Goal: Transaction & Acquisition: Purchase product/service

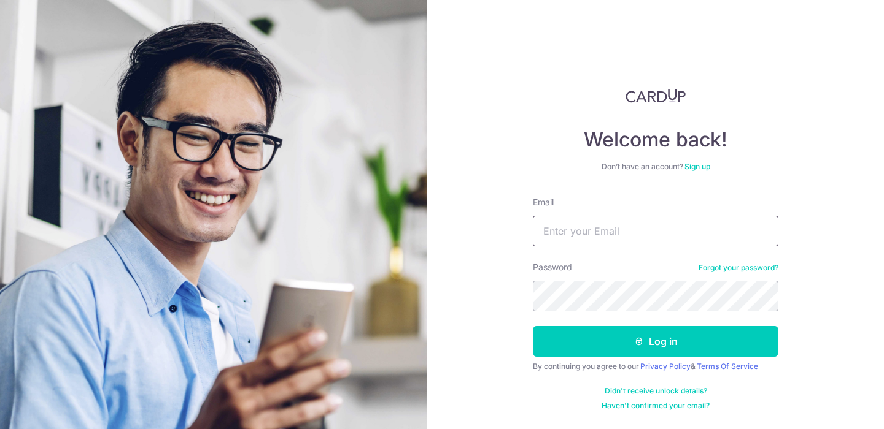
drag, startPoint x: 0, startPoint y: 0, endPoint x: 589, endPoint y: 244, distance: 637.6
click at [589, 244] on input "Email" at bounding box center [655, 231] width 245 height 31
type input "[EMAIL_ADDRESS][PERSON_NAME][DOMAIN_NAME]"
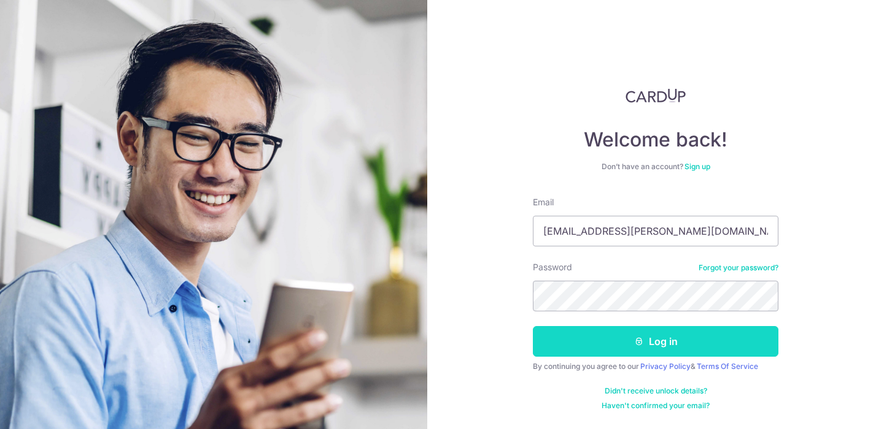
drag, startPoint x: 664, startPoint y: 350, endPoint x: 661, endPoint y: 342, distance: 8.5
click at [664, 350] on button "Log in" at bounding box center [655, 341] width 245 height 31
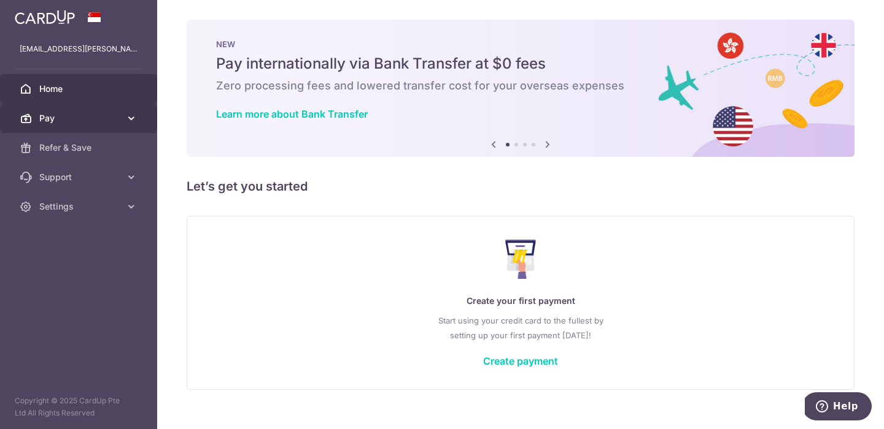
click at [69, 124] on span "Pay" at bounding box center [79, 118] width 81 height 12
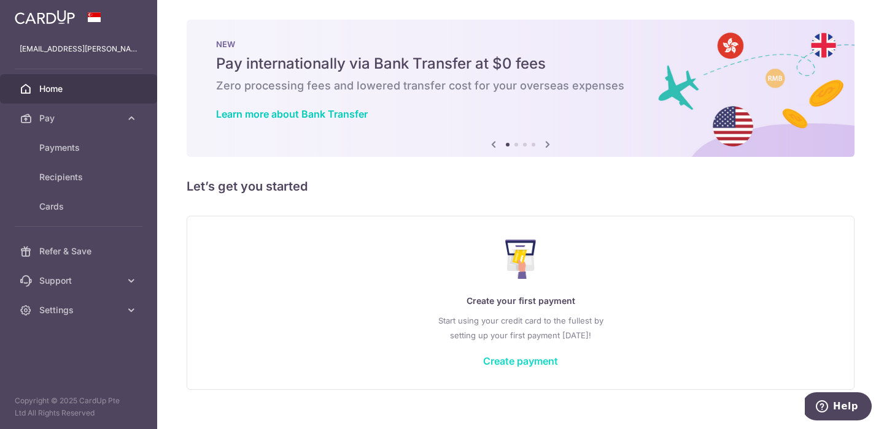
click at [536, 359] on link "Create payment" at bounding box center [520, 361] width 75 height 12
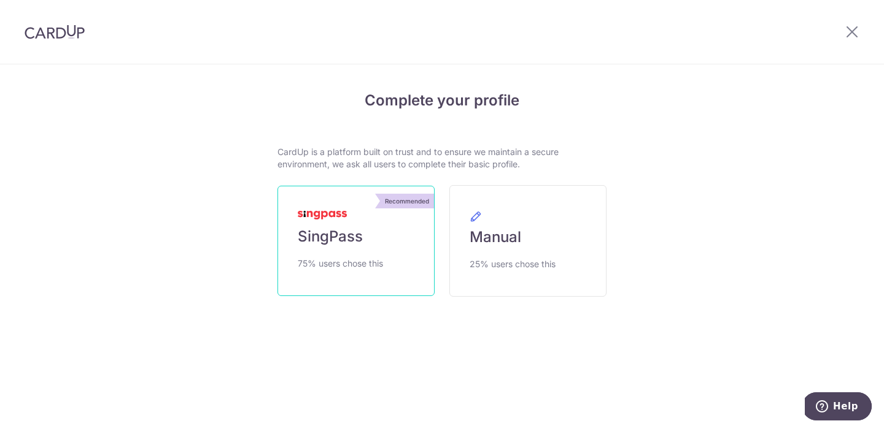
click at [342, 243] on span "SingPass" at bounding box center [330, 237] width 65 height 20
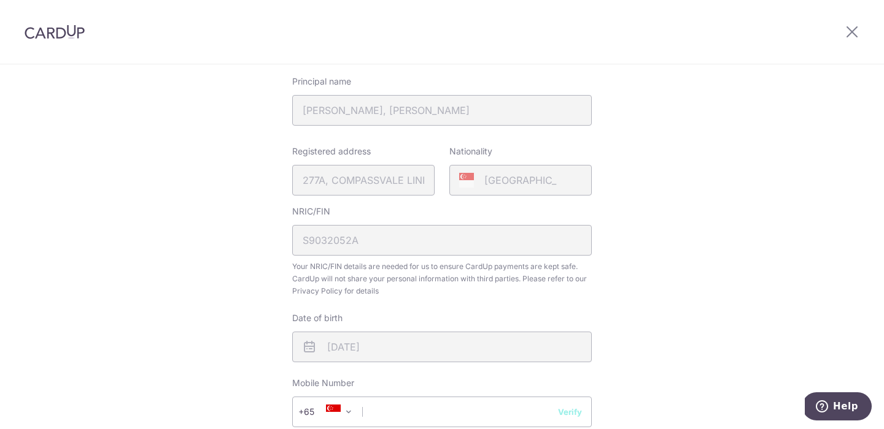
scroll to position [289, 0]
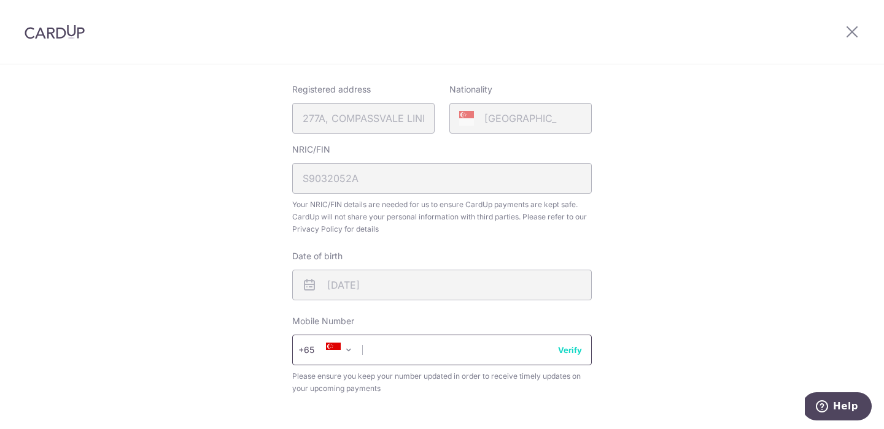
click at [397, 341] on input "text" at bounding box center [441, 350] width 299 height 31
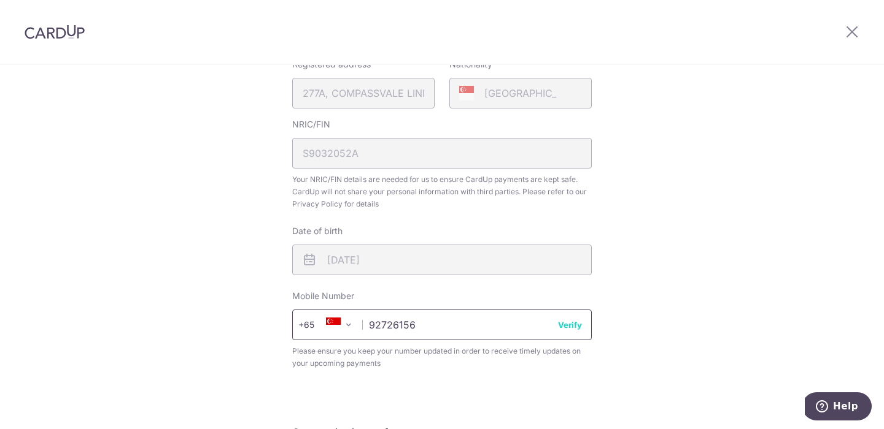
scroll to position [369, 0]
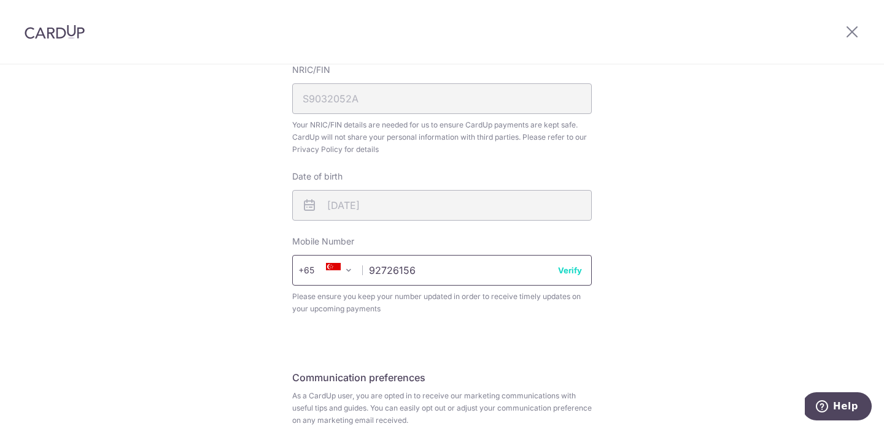
type input "92726156"
click at [571, 266] on button "Verify" at bounding box center [570, 270] width 24 height 12
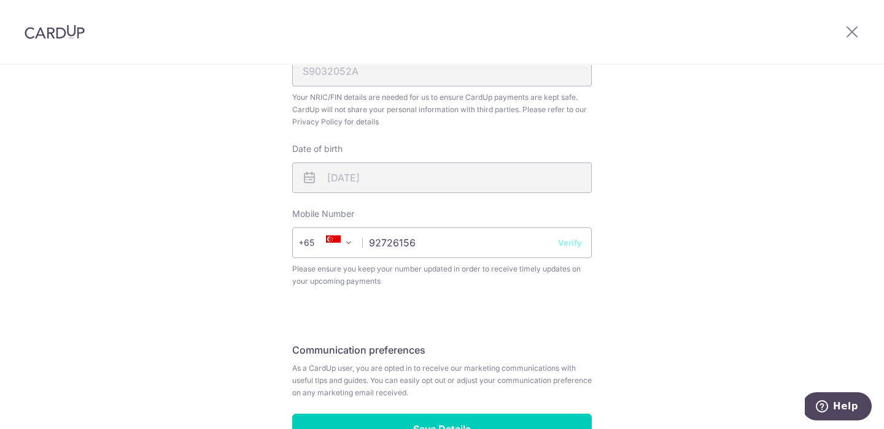
scroll to position [460, 0]
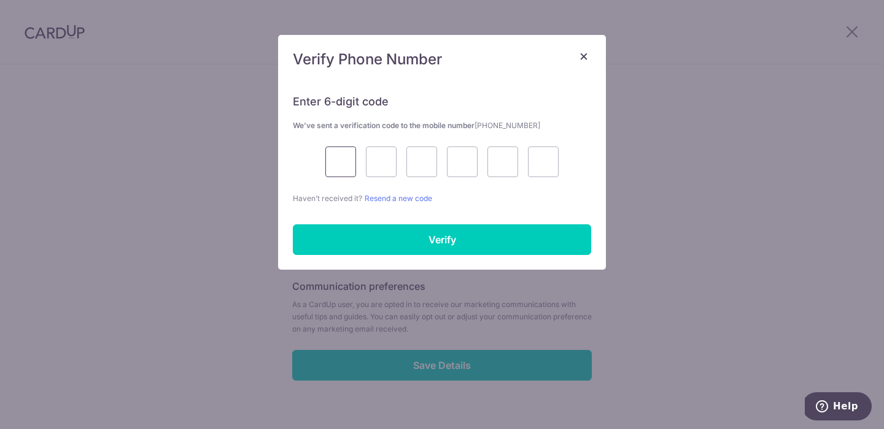
click at [341, 158] on input "text" at bounding box center [340, 162] width 31 height 31
type input "8"
type input "6"
type input "5"
type input "3"
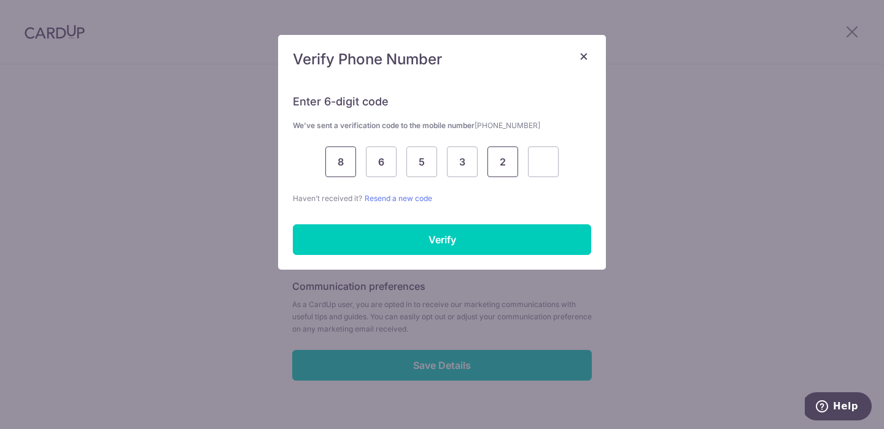
type input "2"
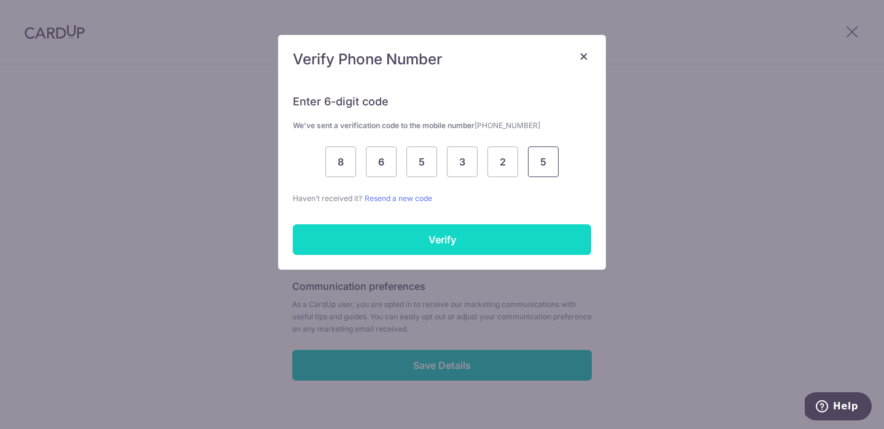
type input "5"
click at [544, 252] on input "Verify" at bounding box center [442, 240] width 298 height 31
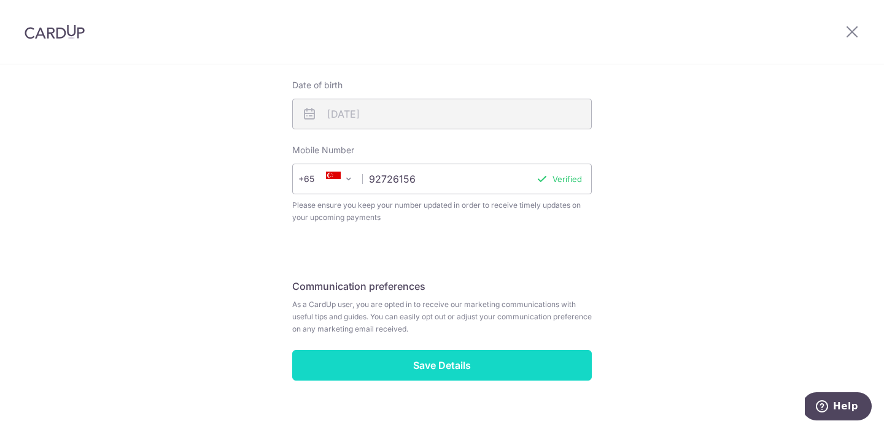
click at [451, 372] on input "Save Details" at bounding box center [441, 365] width 299 height 31
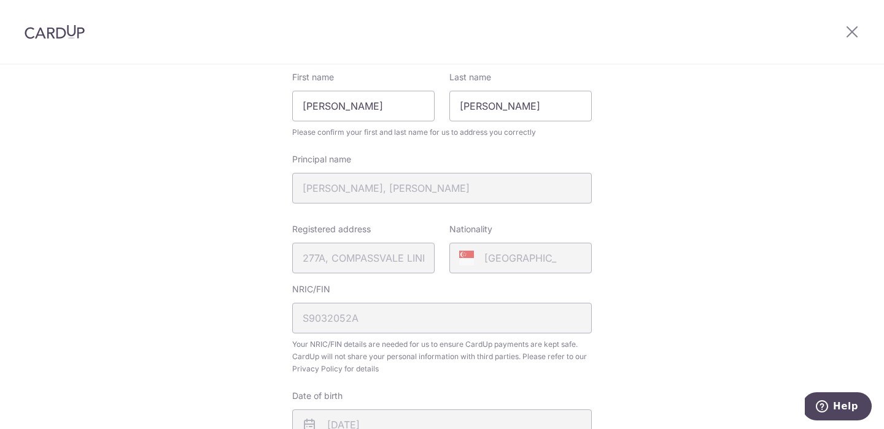
scroll to position [347, 0]
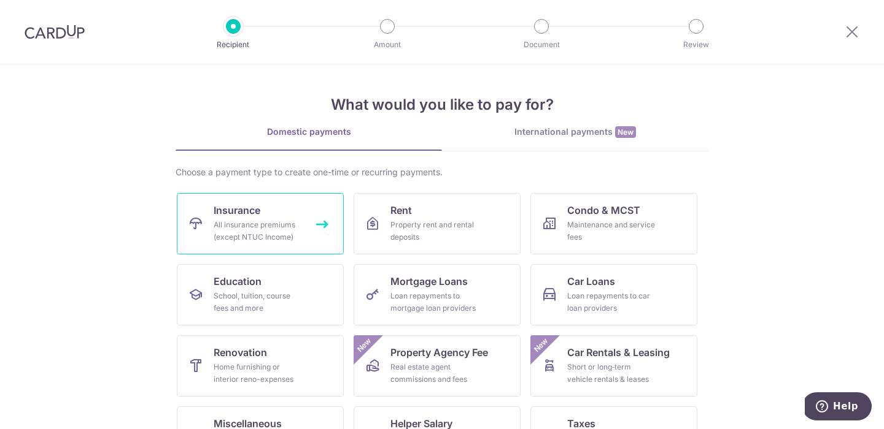
click at [232, 216] on span "Insurance" at bounding box center [237, 210] width 47 height 15
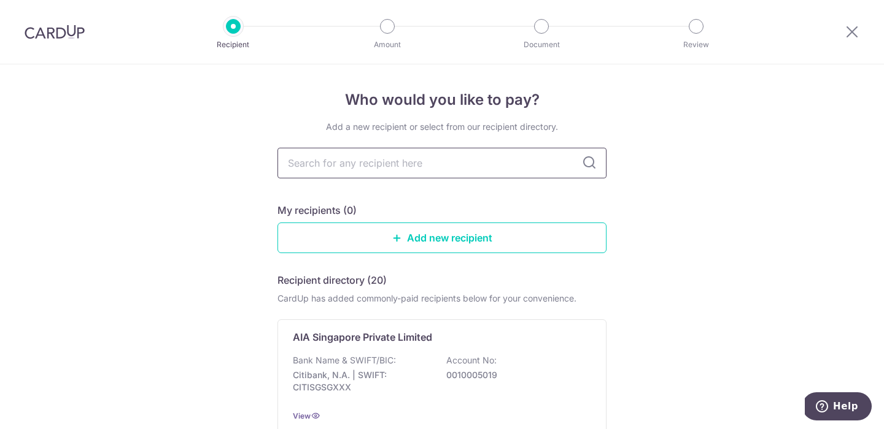
click at [506, 169] on input "text" at bounding box center [441, 163] width 329 height 31
click at [471, 250] on link "Add new recipient" at bounding box center [441, 238] width 329 height 31
click at [438, 162] on input "text" at bounding box center [441, 163] width 329 height 31
type input "hsbc"
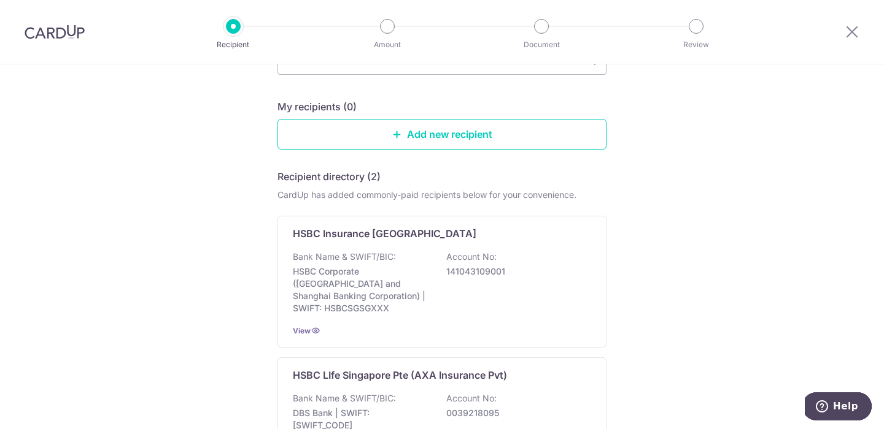
scroll to position [153, 0]
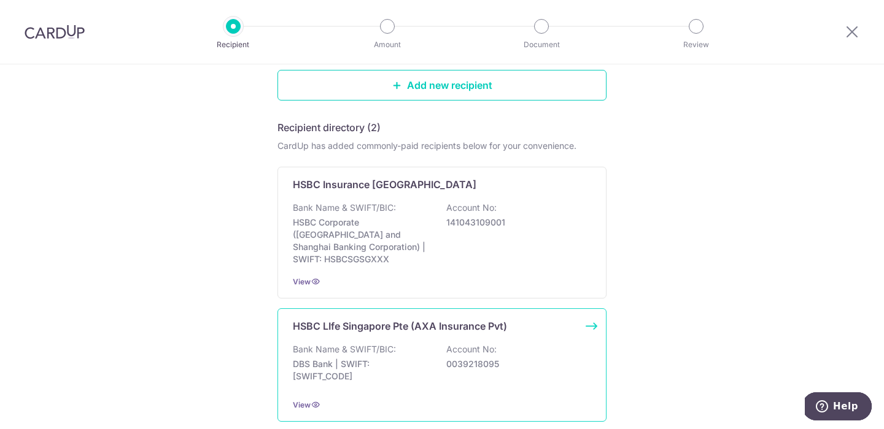
click at [377, 362] on p "DBS Bank | SWIFT: DBSSSGSGXXX" at bounding box center [361, 370] width 137 height 25
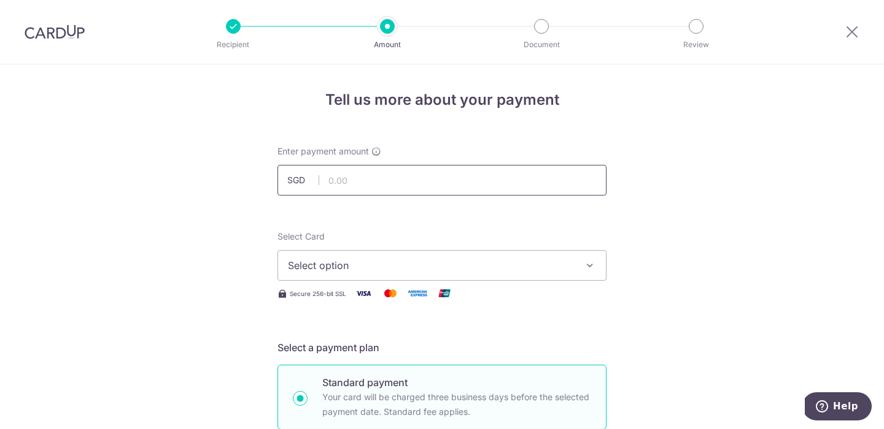
click at [469, 191] on input "text" at bounding box center [441, 180] width 329 height 31
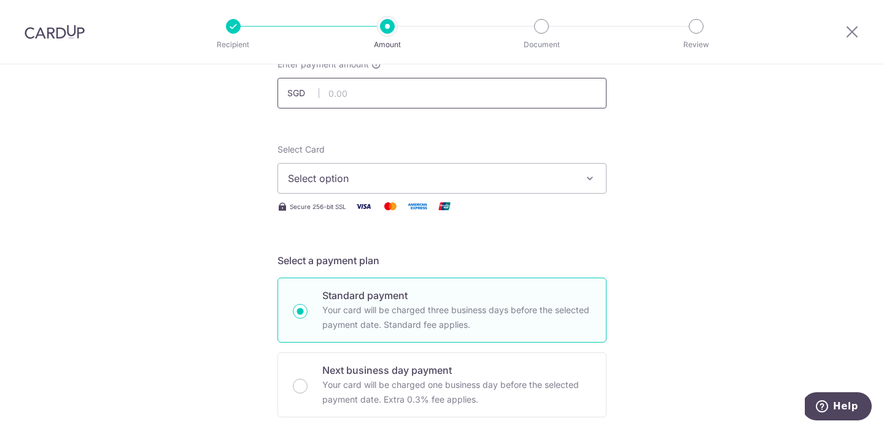
scroll to position [79, 0]
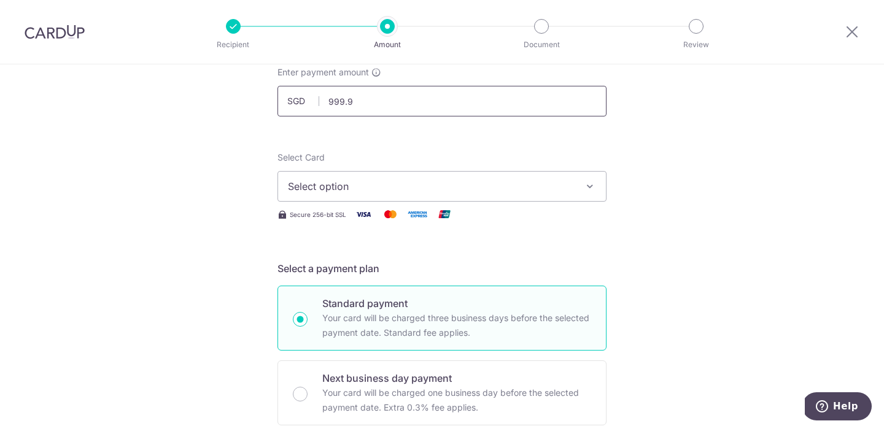
type input "999.99"
click at [401, 195] on button "Select option" at bounding box center [441, 186] width 329 height 31
click at [391, 214] on link "Add credit card" at bounding box center [442, 221] width 328 height 22
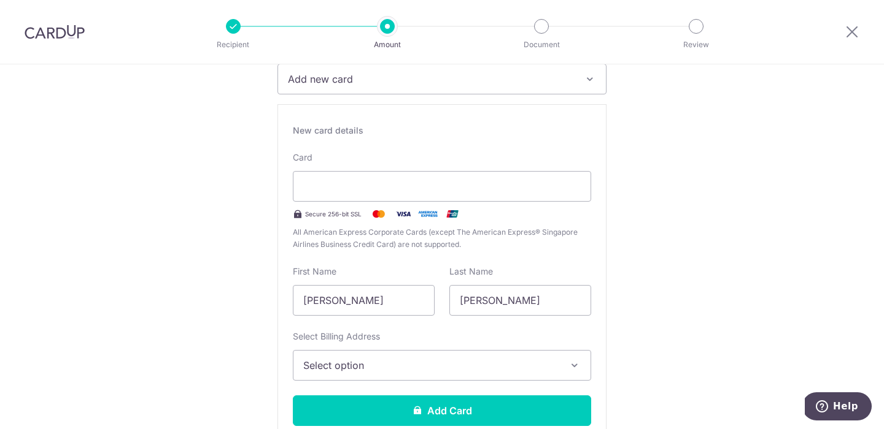
scroll to position [202, 0]
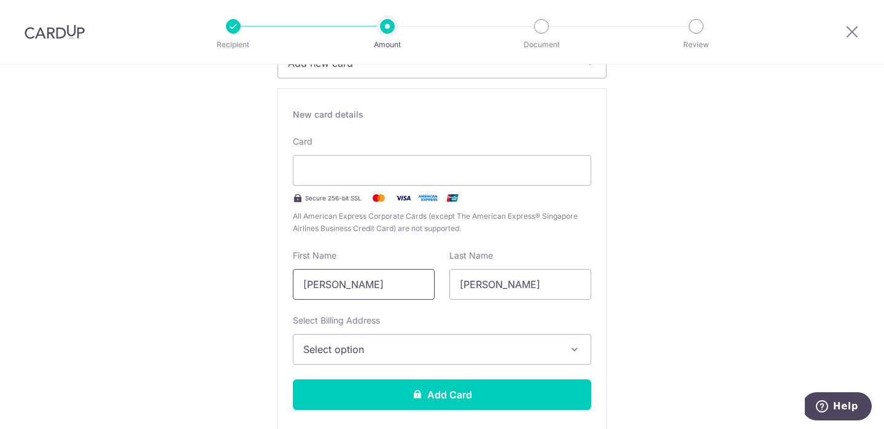
click at [406, 286] on input "Si Xing, Suzanne" at bounding box center [364, 284] width 142 height 31
type input "Suzanne"
click at [317, 340] on button "Select option" at bounding box center [442, 349] width 298 height 31
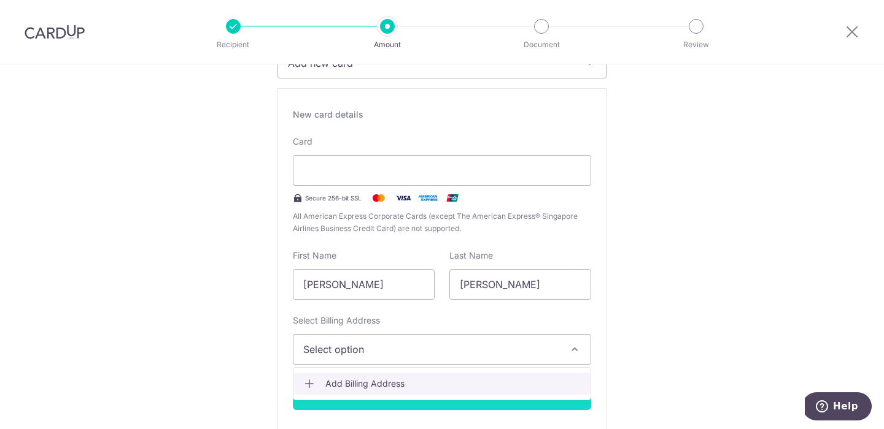
click at [349, 382] on span "Add Billing Address" at bounding box center [452, 384] width 255 height 12
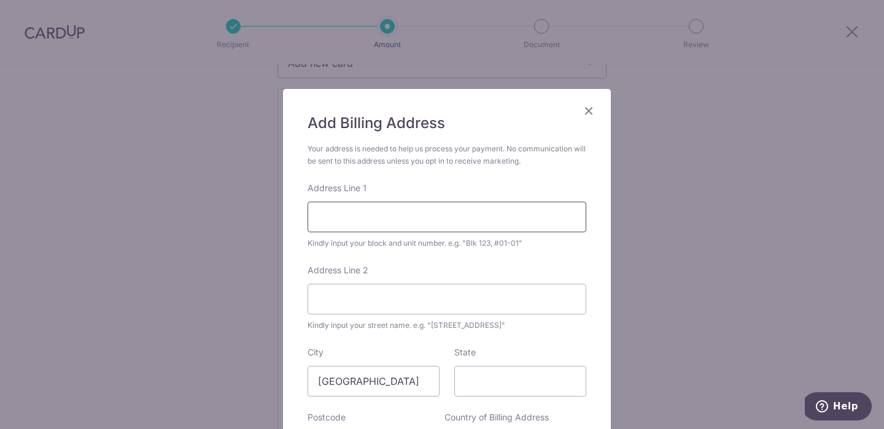
click at [431, 225] on input "Address Line 1" at bounding box center [446, 217] width 279 height 31
type input "277A Compassvale Link"
type input "#03-324"
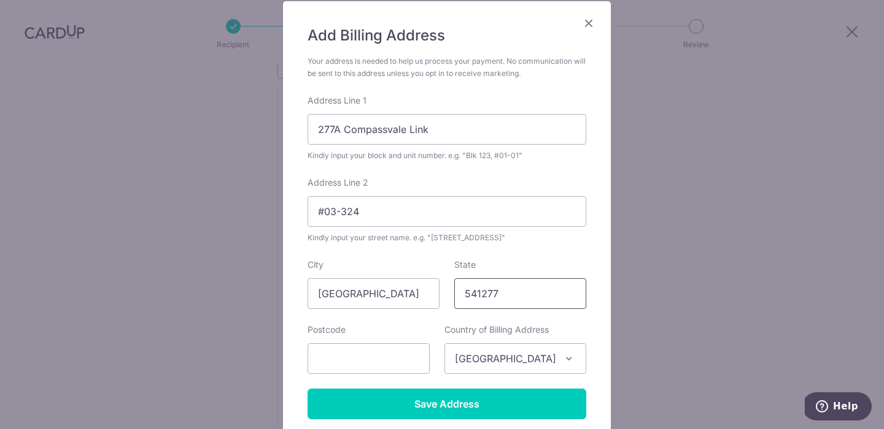
scroll to position [191, 0]
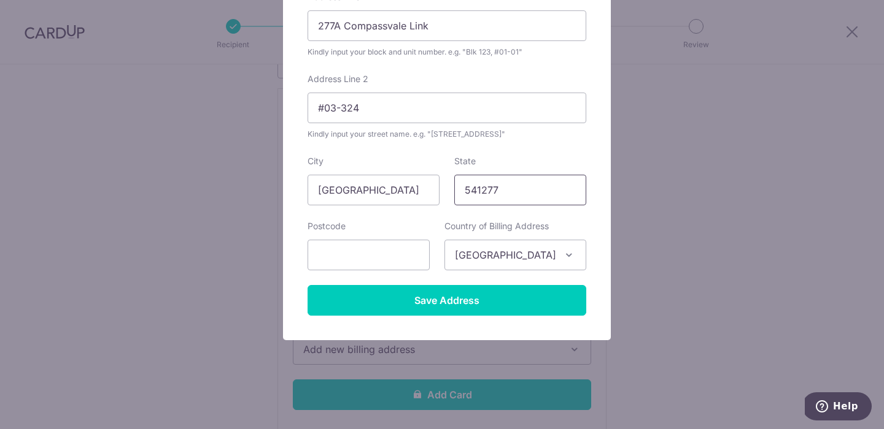
drag, startPoint x: 544, startPoint y: 187, endPoint x: 376, endPoint y: 171, distance: 168.3
click at [376, 171] on div "City Singapore State 541277" at bounding box center [446, 180] width 293 height 50
type input "541277"
click at [372, 268] on input "text" at bounding box center [368, 255] width 122 height 31
paste input "541277"
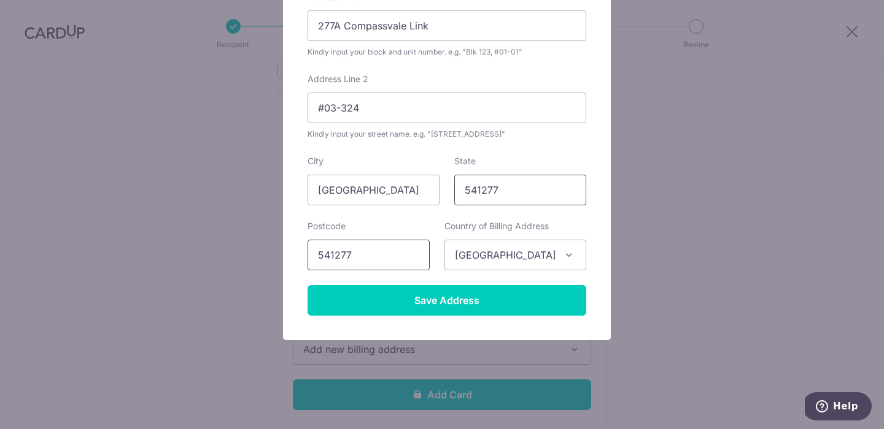
type input "541277"
click at [517, 196] on input "541277" at bounding box center [520, 190] width 132 height 31
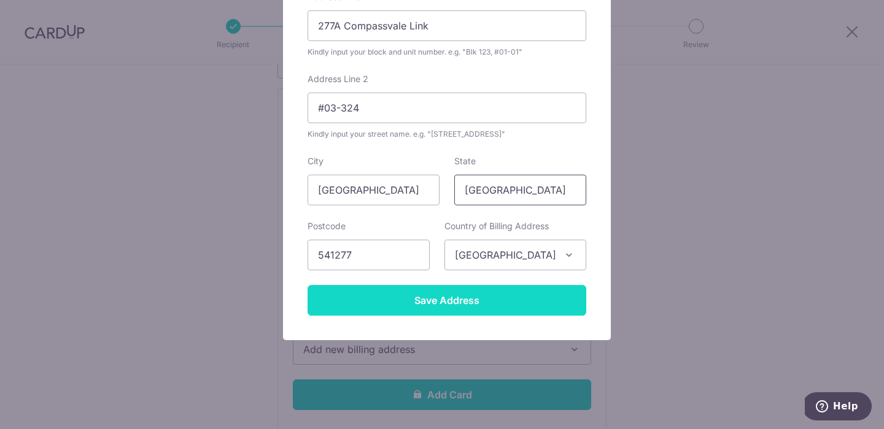
type input "Singapore"
click at [509, 313] on input "Save Address" at bounding box center [446, 300] width 279 height 31
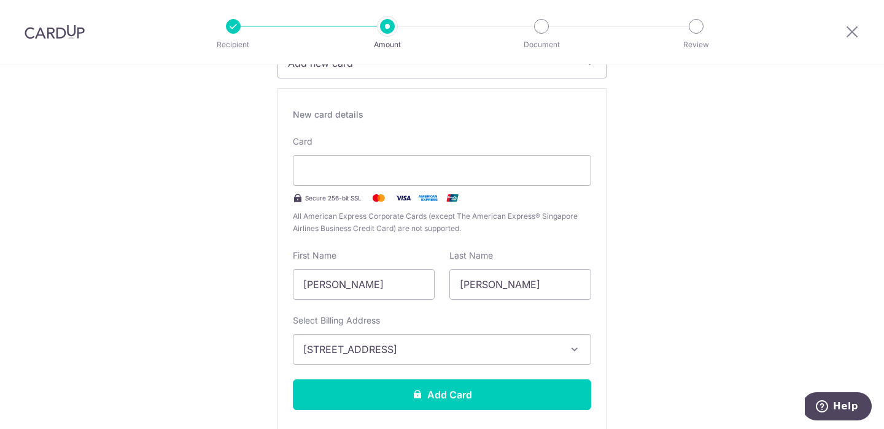
scroll to position [336, 0]
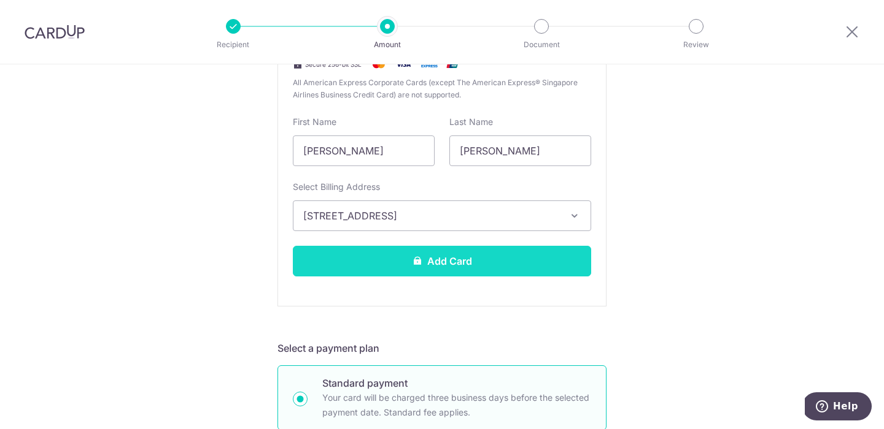
click at [444, 261] on button "Add Card" at bounding box center [442, 261] width 298 height 31
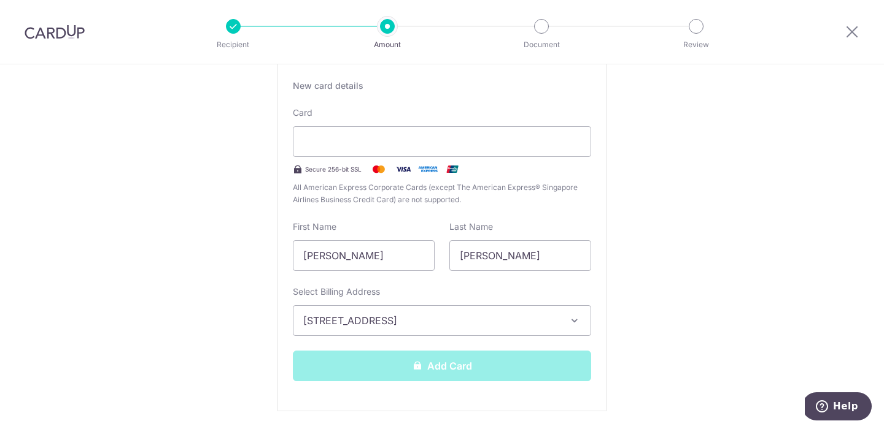
scroll to position [161, 0]
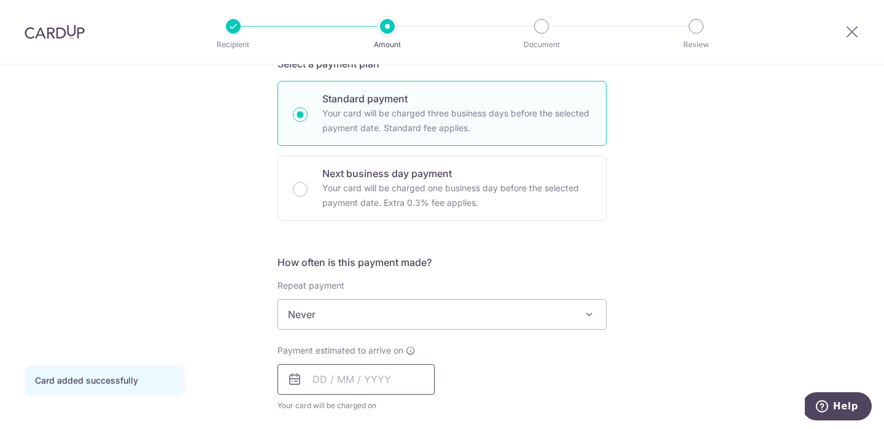
scroll to position [330, 0]
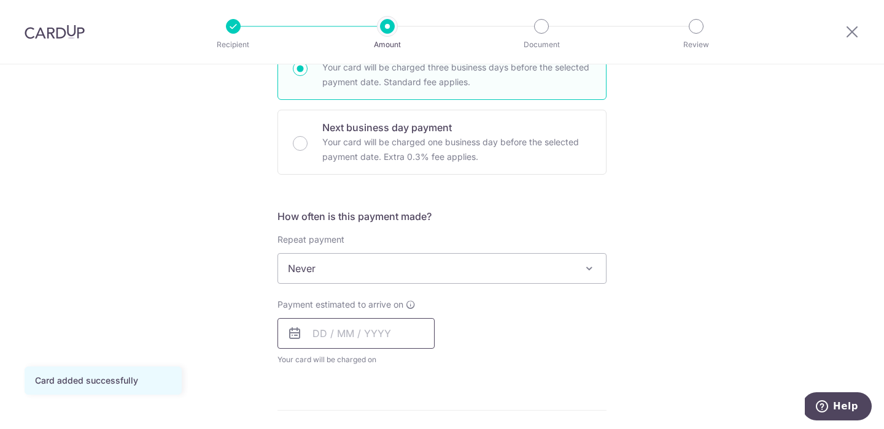
click at [355, 336] on input "text" at bounding box center [355, 333] width 157 height 31
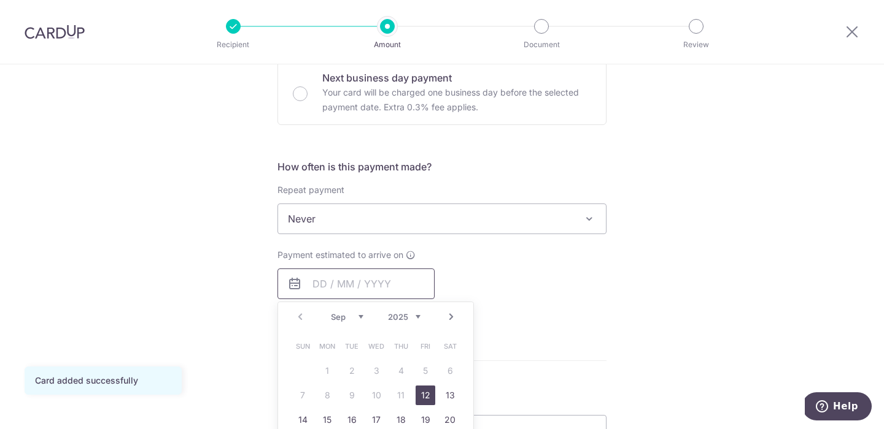
scroll to position [414, 0]
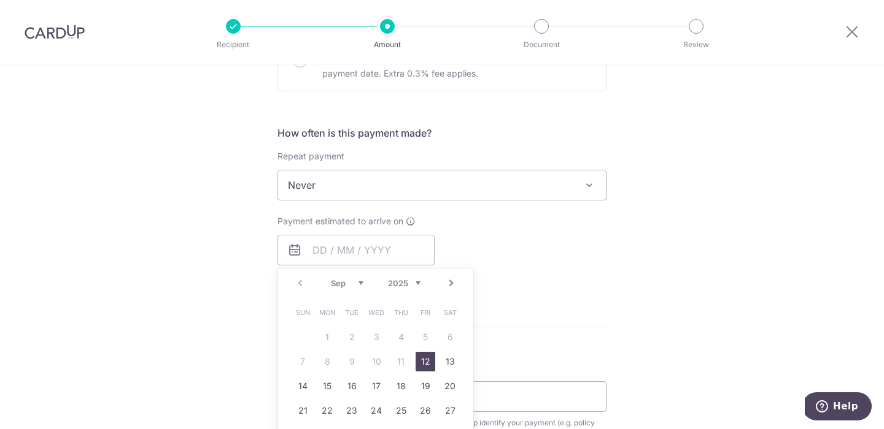
click at [423, 366] on link "12" at bounding box center [425, 362] width 20 height 20
type input "12/09/2025"
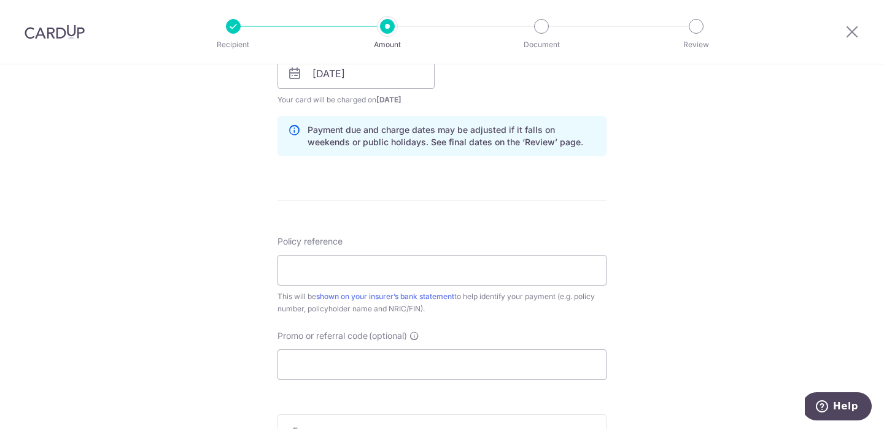
scroll to position [598, 0]
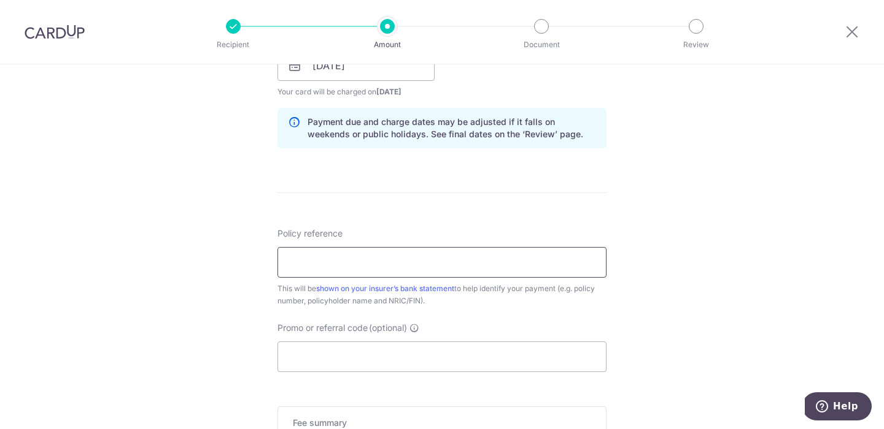
click at [386, 261] on input "Policy reference" at bounding box center [441, 262] width 329 height 31
click at [420, 264] on input "Policy reference" at bounding box center [441, 262] width 329 height 31
type input "ç"
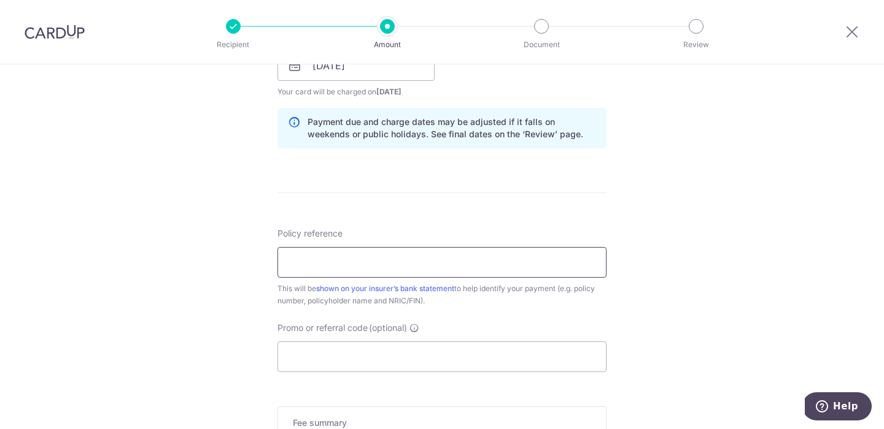
paste input "104-1910819"
type input "104-1910819"
click at [398, 356] on input "Promo or referral code (optional)" at bounding box center [441, 357] width 329 height 31
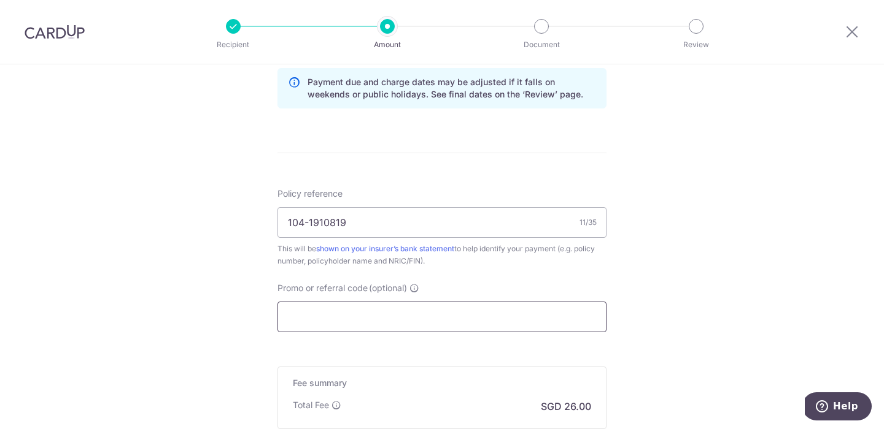
scroll to position [776, 0]
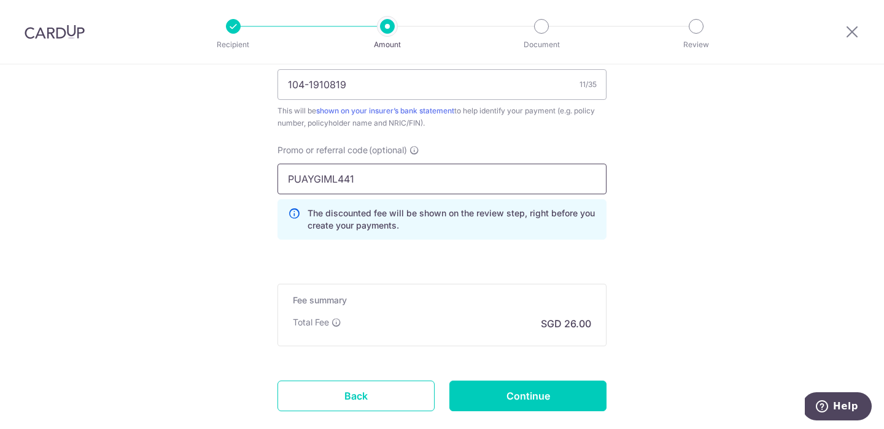
type input "PUAYGIML441"
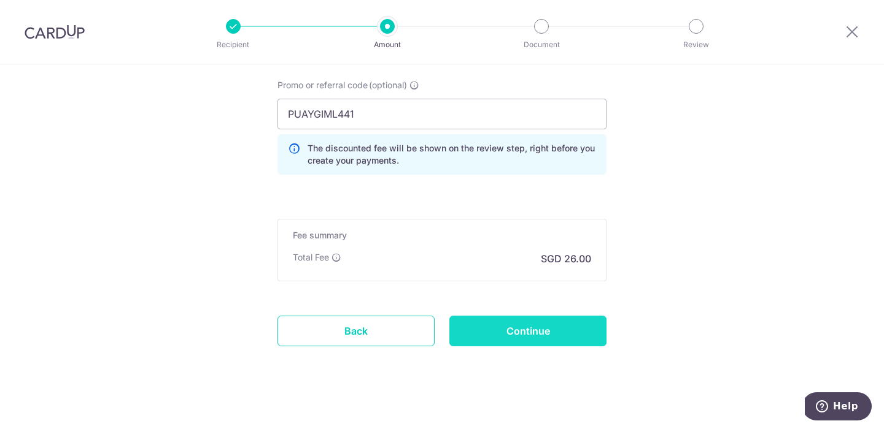
click at [520, 340] on input "Continue" at bounding box center [527, 331] width 157 height 31
type input "Create Schedule"
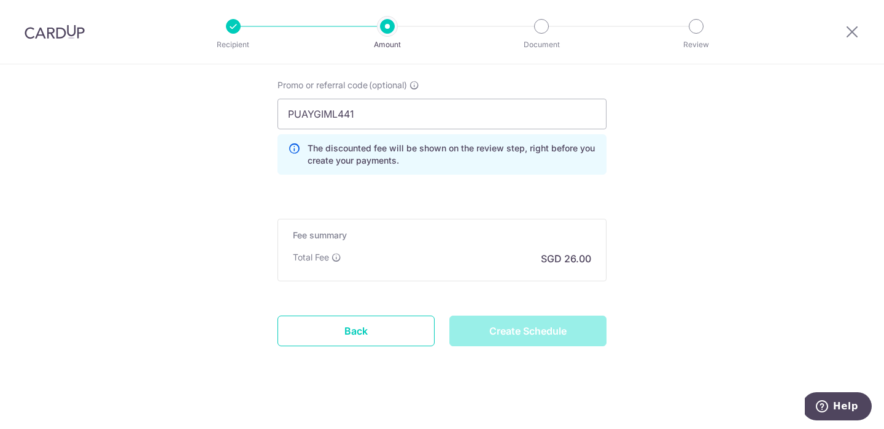
scroll to position [695, 0]
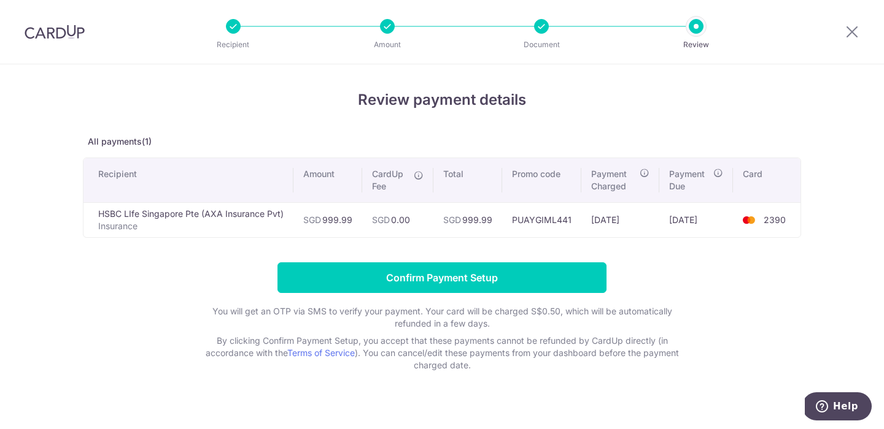
scroll to position [15, 0]
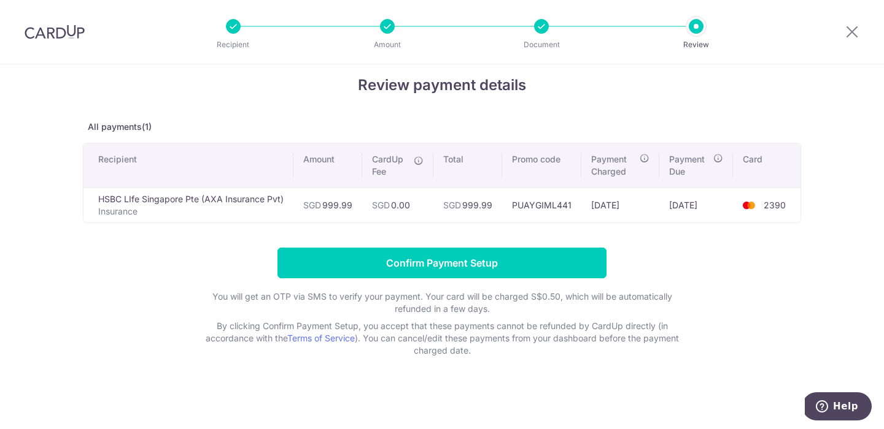
click at [523, 205] on td "PUAYGIML441" at bounding box center [541, 205] width 79 height 35
click at [523, 206] on td "PUAYGIML441" at bounding box center [541, 205] width 79 height 35
click at [525, 206] on td "PUAYGIML441" at bounding box center [541, 205] width 79 height 35
click at [525, 208] on td "PUAYGIML441" at bounding box center [541, 205] width 79 height 35
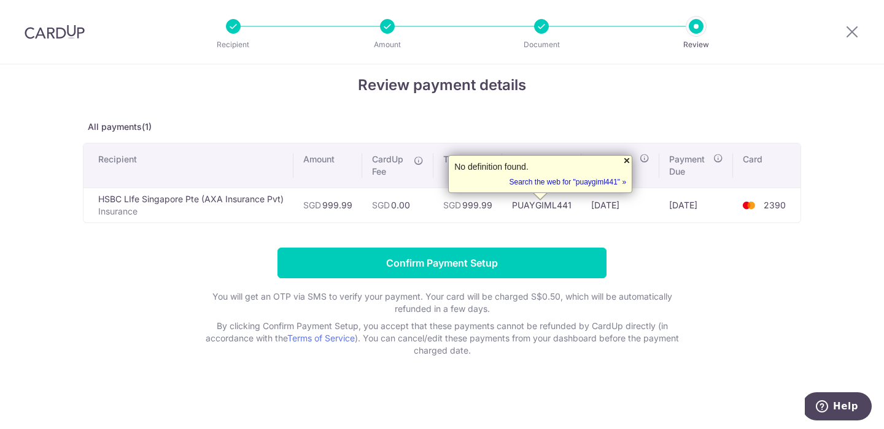
click at [628, 158] on div at bounding box center [627, 161] width 10 height 10
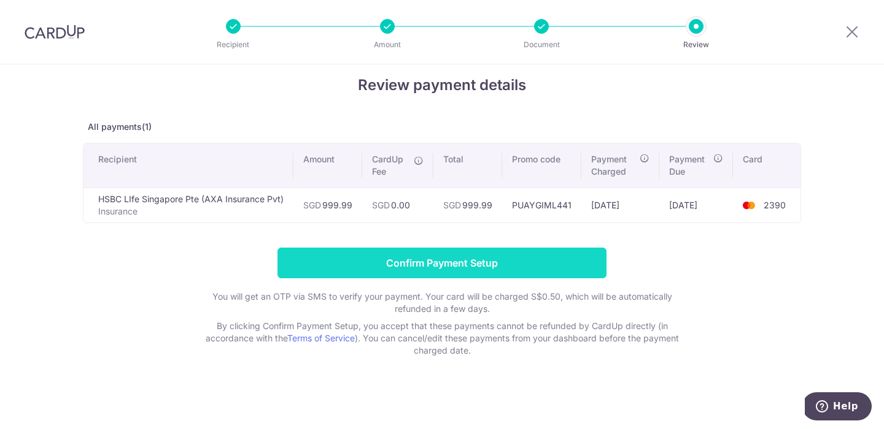
click at [517, 263] on input "Confirm Payment Setup" at bounding box center [441, 263] width 329 height 31
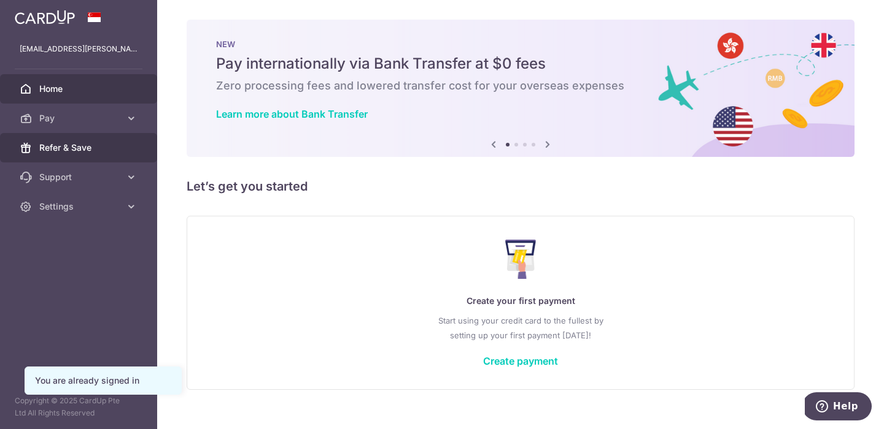
click at [62, 148] on span "Refer & Save" at bounding box center [79, 148] width 81 height 12
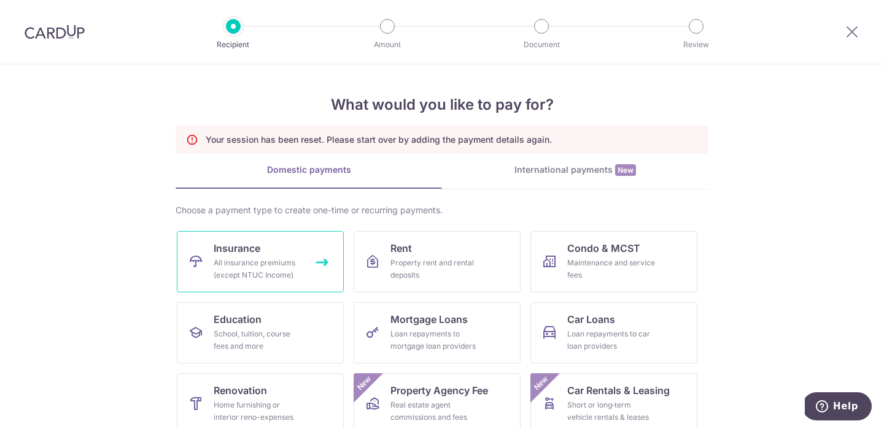
click at [257, 250] on link "Insurance All insurance premiums (except NTUC Income)" at bounding box center [260, 261] width 167 height 61
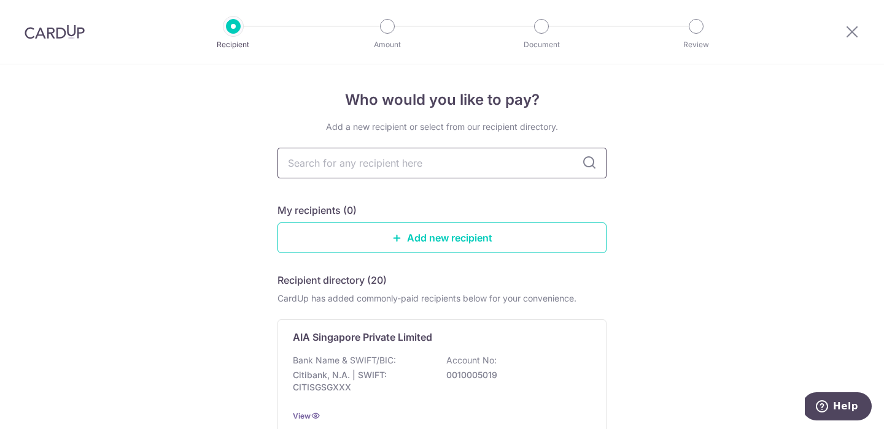
click at [389, 167] on input "text" at bounding box center [441, 163] width 329 height 31
type input "hsbc"
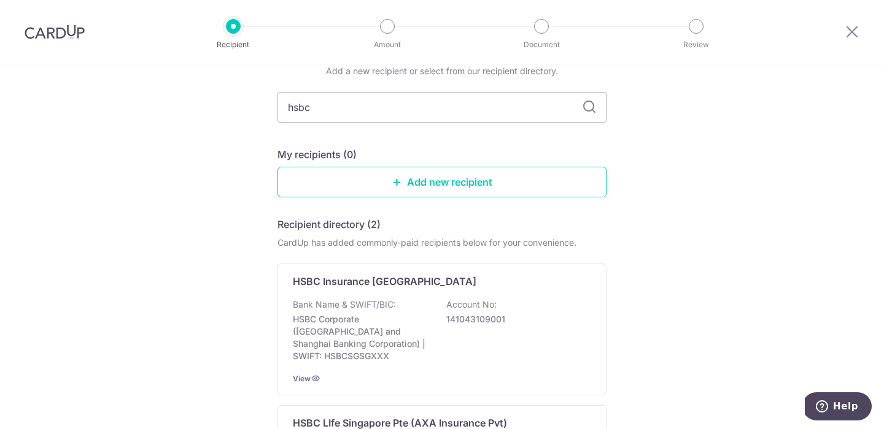
scroll to position [96, 0]
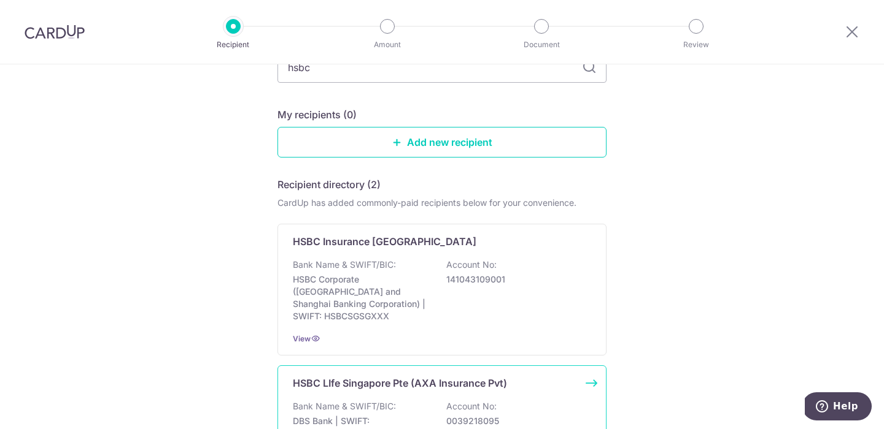
click at [433, 401] on div "Bank Name & SWIFT/BIC: DBS Bank | SWIFT: DBSSSGSGXXX Account No: 0039218095" at bounding box center [442, 423] width 298 height 45
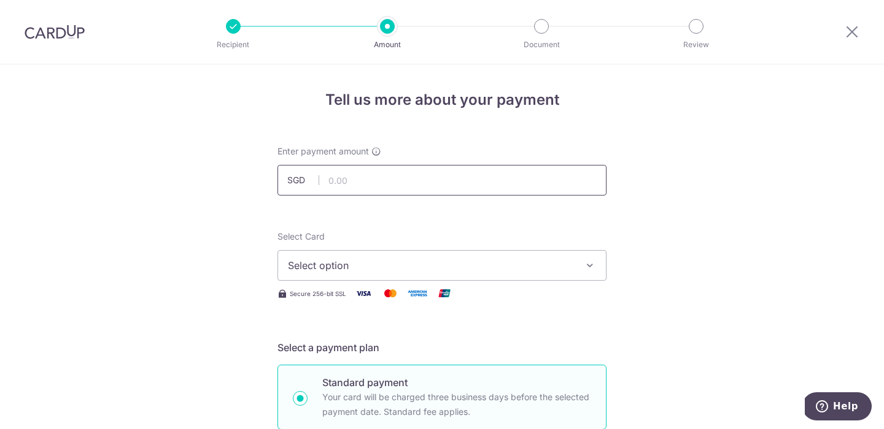
click at [398, 186] on input "text" at bounding box center [441, 180] width 329 height 31
type input "999.99"
click at [406, 274] on button "Select option" at bounding box center [441, 265] width 329 height 31
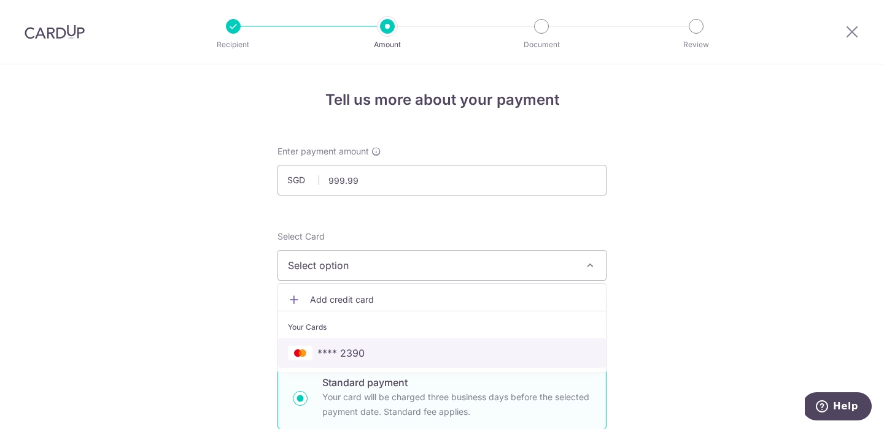
click at [402, 357] on span "**** 2390" at bounding box center [442, 353] width 308 height 15
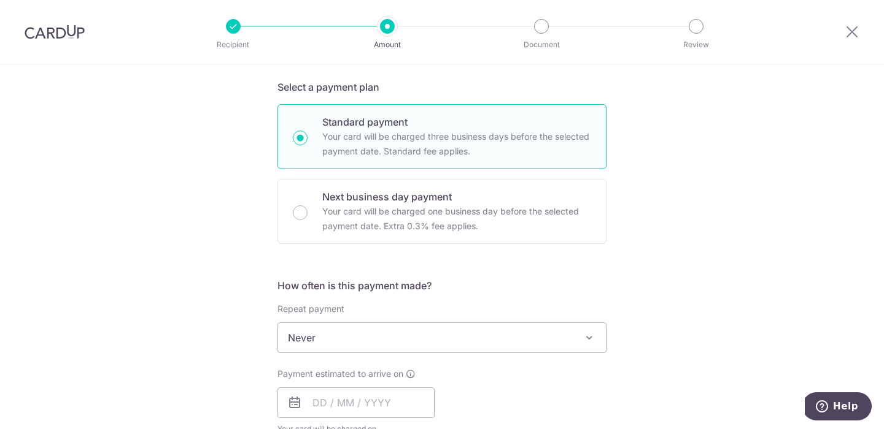
scroll to position [410, 0]
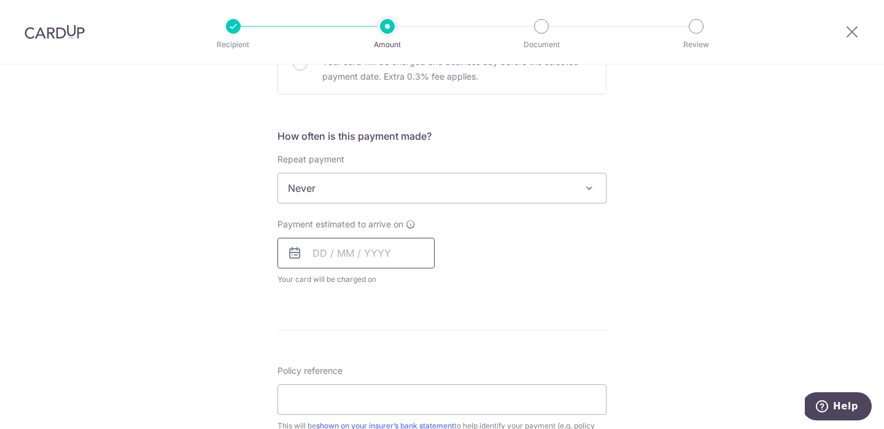
click at [346, 258] on input "text" at bounding box center [355, 253] width 157 height 31
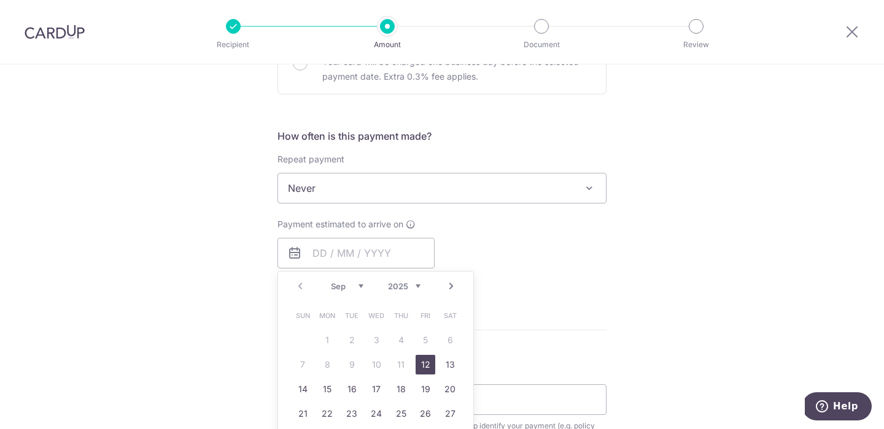
click at [426, 365] on link "12" at bounding box center [425, 365] width 20 height 20
type input "[DATE]"
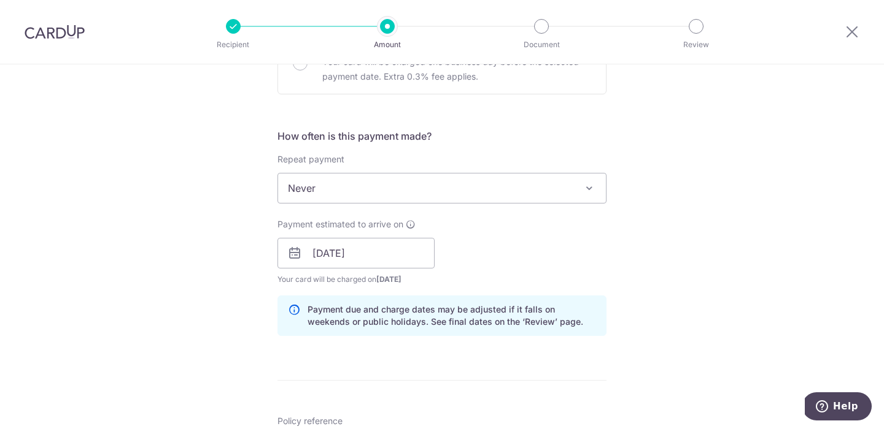
click at [742, 229] on div "Tell us more about your payment Enter payment amount SGD 999.99 999.99 Select C…" at bounding box center [442, 234] width 884 height 1160
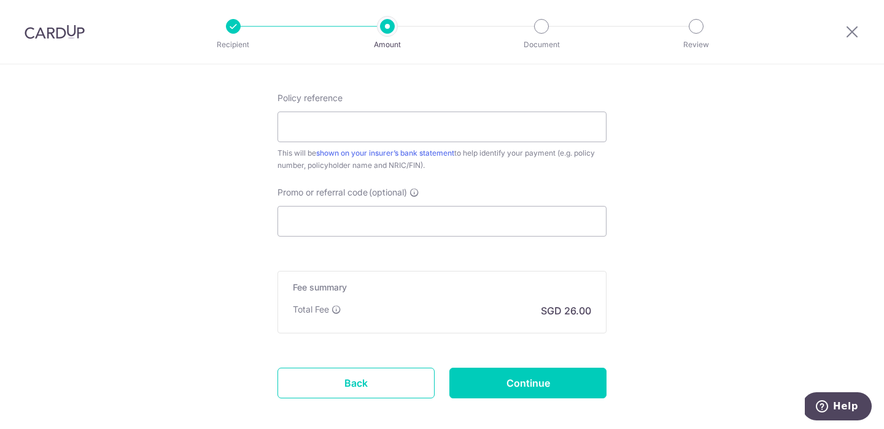
click at [360, 231] on input "Promo or referral code (optional)" at bounding box center [441, 221] width 329 height 31
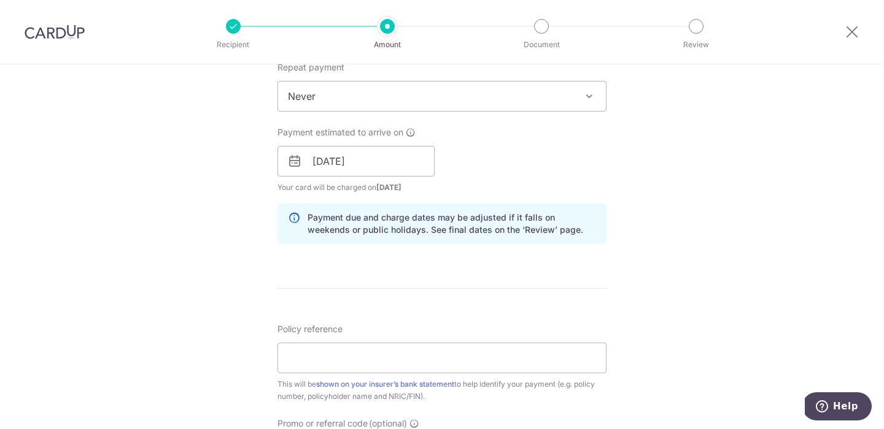
scroll to position [644, 0]
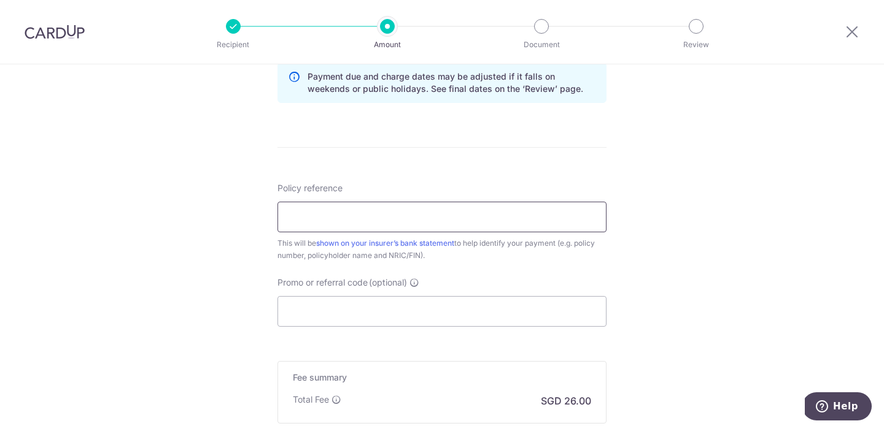
click at [346, 220] on input "Policy reference" at bounding box center [441, 217] width 329 height 31
paste input "104-1910819"
type input "104-1910819"
click at [345, 310] on input "Promo or referral code (optional)" at bounding box center [441, 311] width 329 height 31
paste input "PUAYGIML441"
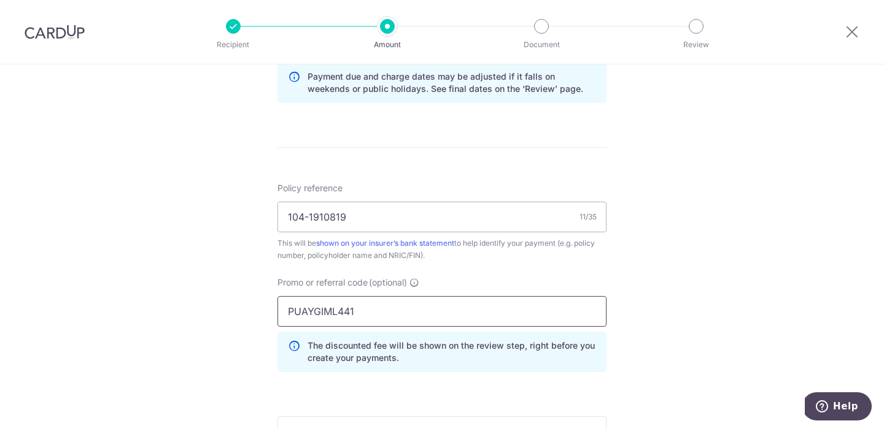
type input "PUAYGIML441"
click at [751, 282] on div "Tell us more about your payment Enter payment amount SGD 999.99 999.99 Select C…" at bounding box center [442, 28] width 884 height 1215
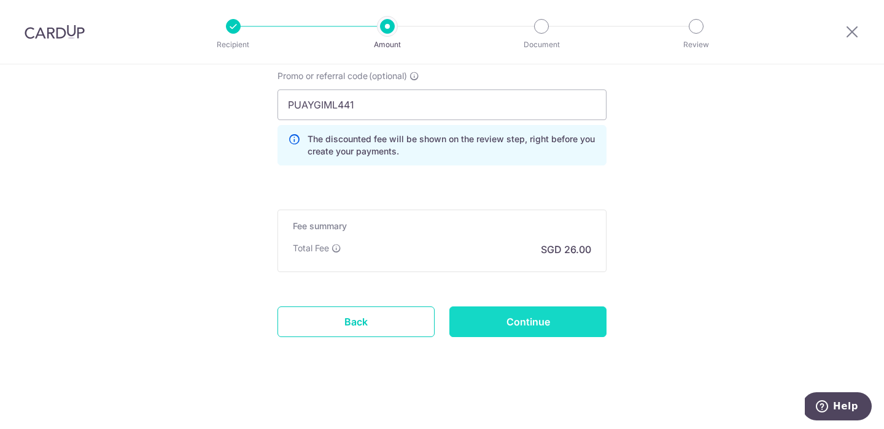
click at [508, 333] on input "Continue" at bounding box center [527, 322] width 157 height 31
type input "Create Schedule"
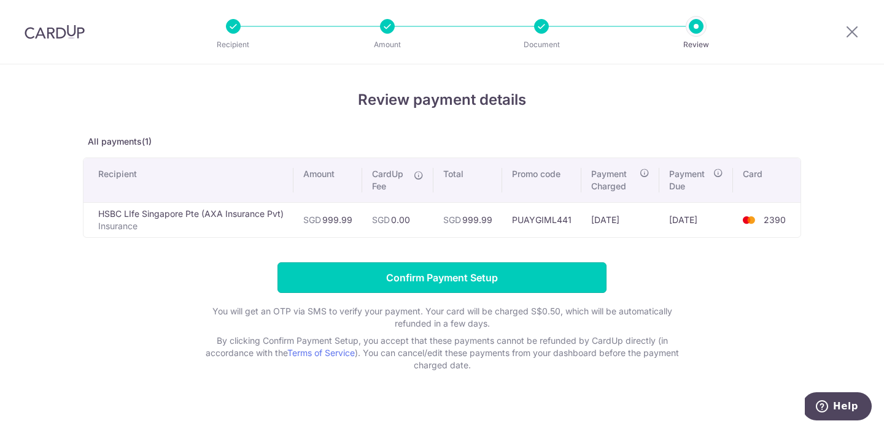
click at [509, 272] on input "Confirm Payment Setup" at bounding box center [441, 278] width 329 height 31
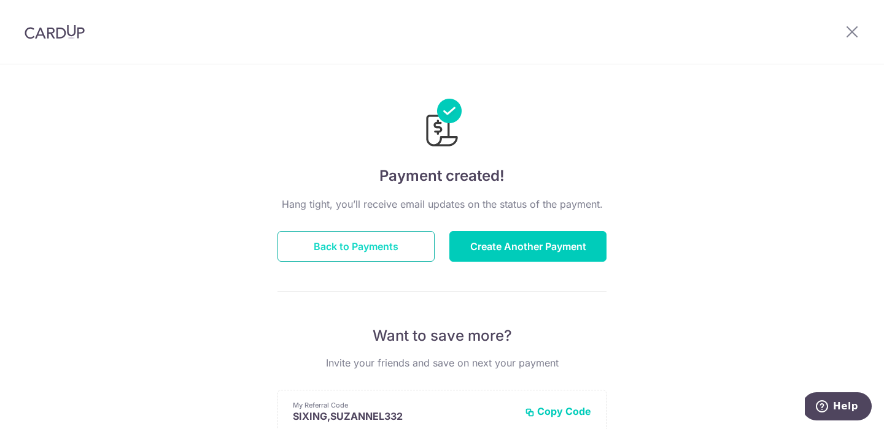
click at [363, 243] on button "Back to Payments" at bounding box center [355, 246] width 157 height 31
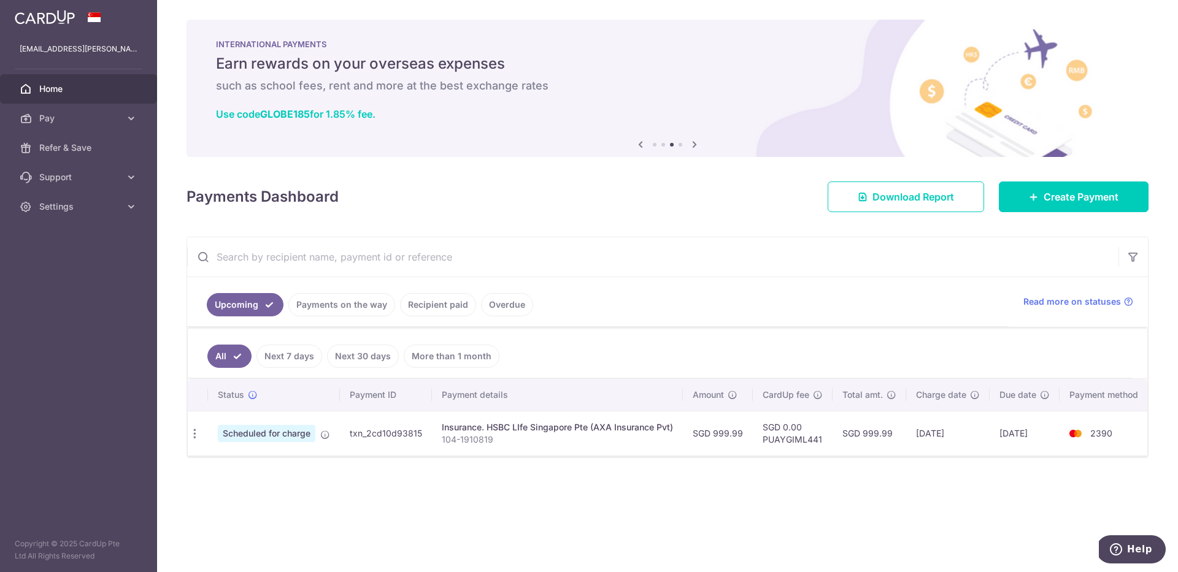
scroll to position [0, 4]
